Goal: Use online tool/utility: Utilize a website feature to perform a specific function

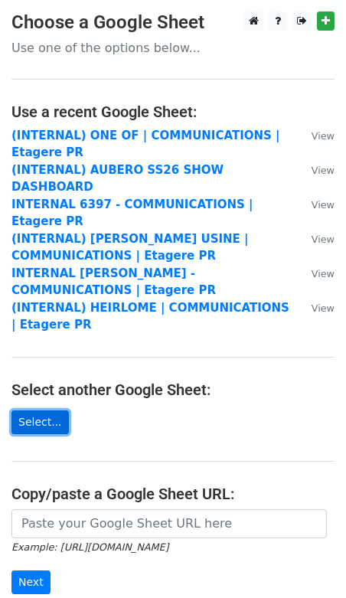
click at [50, 411] on link "Select..." at bounding box center [39, 423] width 57 height 24
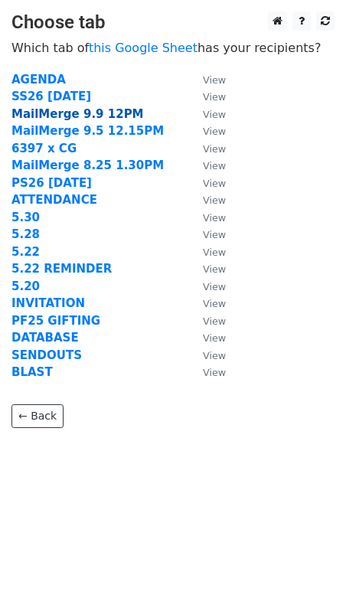
click at [84, 113] on strong "MailMerge 9.9 12PM" at bounding box center [77, 114] width 133 height 14
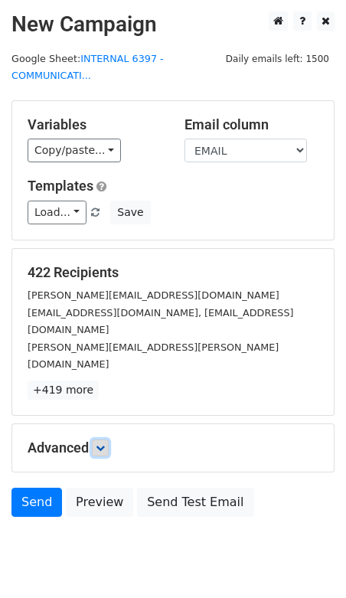
click at [103, 444] on icon at bounding box center [100, 448] width 9 height 9
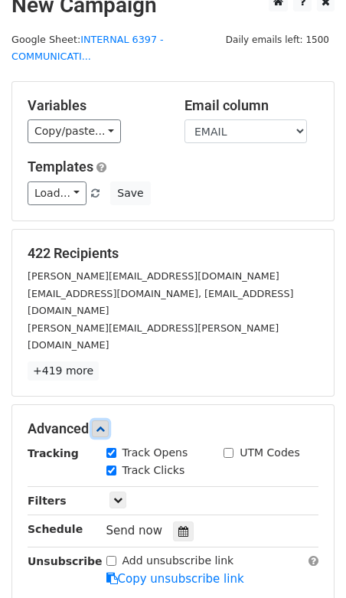
scroll to position [34, 0]
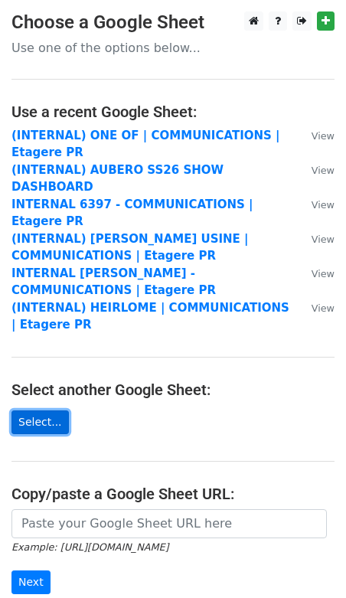
click at [50, 411] on link "Select..." at bounding box center [39, 423] width 57 height 24
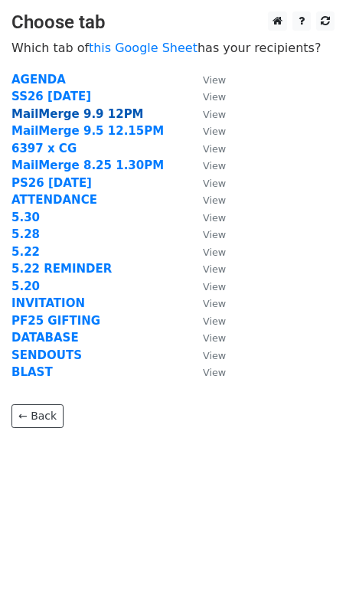
click at [112, 113] on strong "MailMerge 9.9 12PM" at bounding box center [77, 114] width 133 height 14
